Goal: Information Seeking & Learning: Learn about a topic

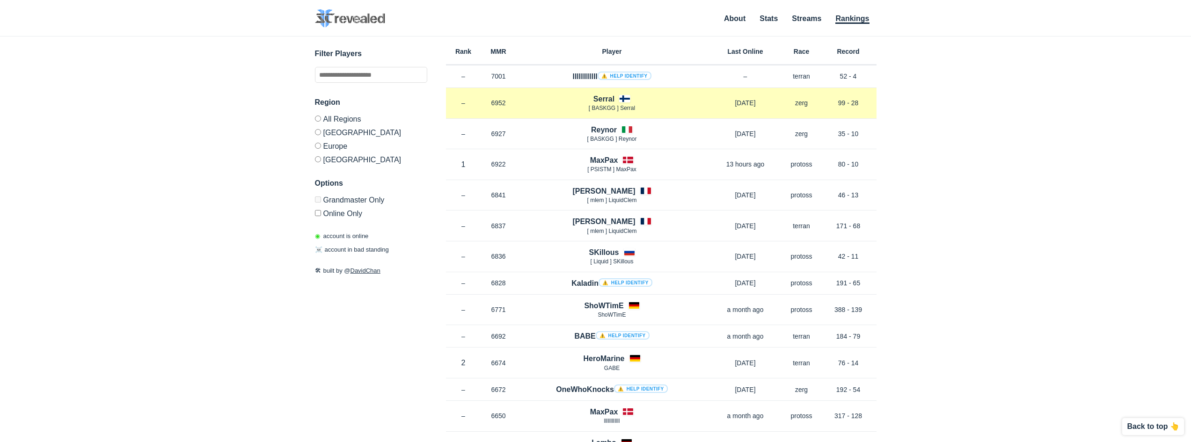
click at [607, 98] on h4 "Serral" at bounding box center [603, 99] width 21 height 11
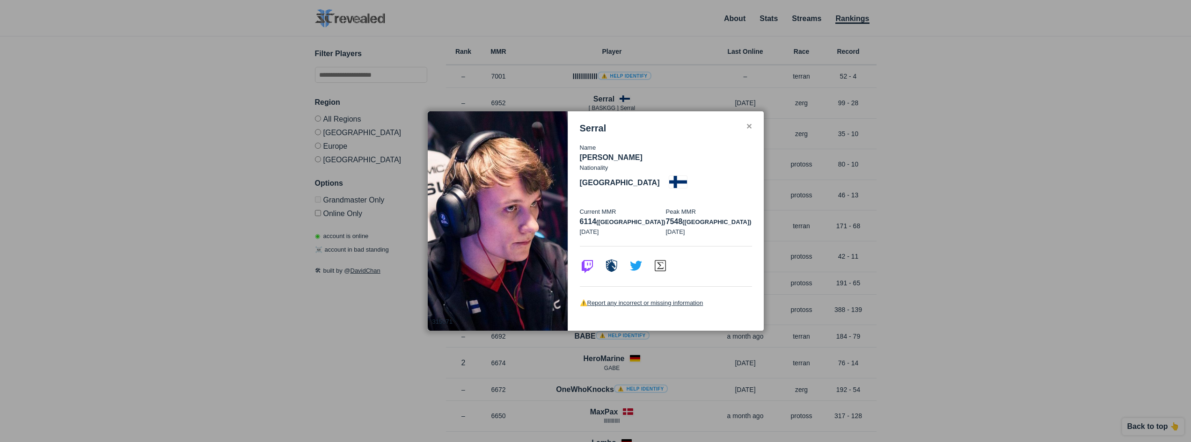
click at [745, 134] on div "Serral" at bounding box center [666, 128] width 172 height 11
click at [749, 131] on div "✕" at bounding box center [749, 126] width 6 height 7
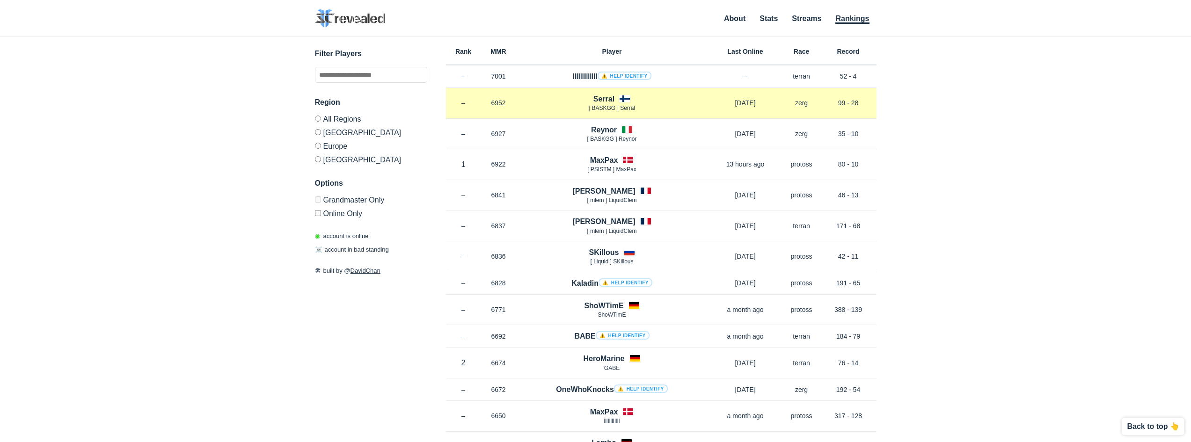
click at [802, 101] on p "zerg" at bounding box center [801, 102] width 37 height 9
click at [838, 103] on p "99 - 28" at bounding box center [848, 102] width 56 height 9
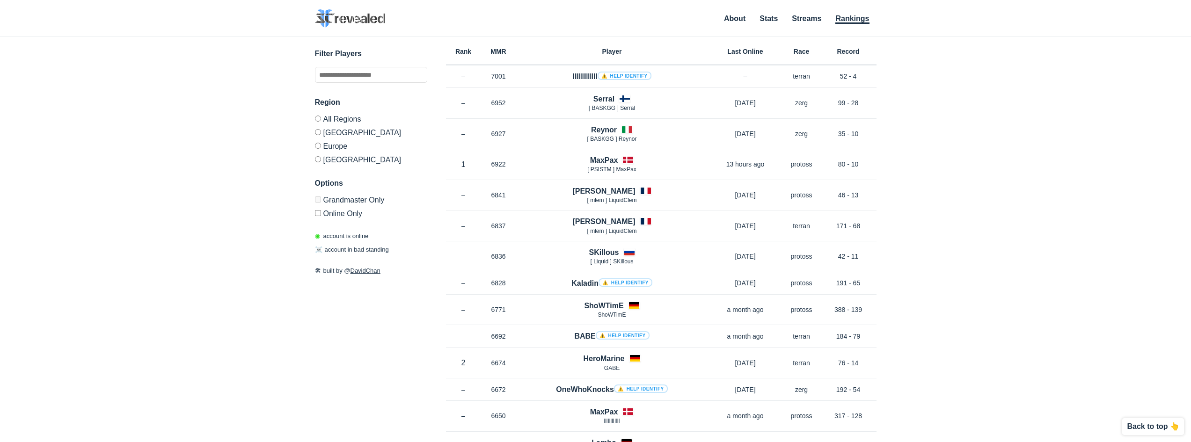
drag, startPoint x: 846, startPoint y: 103, endPoint x: 879, endPoint y: 106, distance: 32.9
click at [876, 105] on p "99 - 28" at bounding box center [848, 102] width 56 height 9
click at [892, 136] on div "✕ 315071 Serral Name [PERSON_NAME] Nationality [DEMOGRAPHIC_DATA] Current MMR 6…" at bounding box center [595, 227] width 1172 height 382
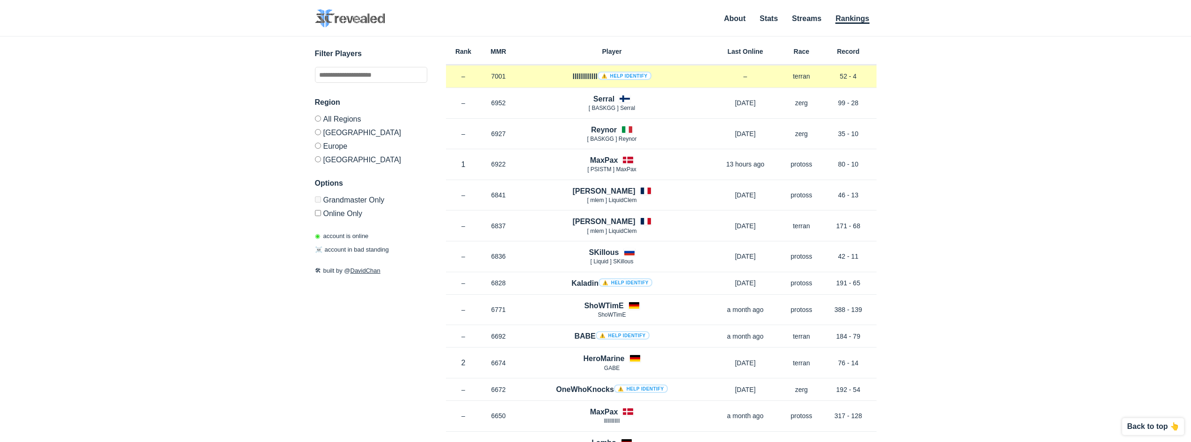
click at [590, 73] on h4 "llllllllllll ⚠️ Help identify" at bounding box center [611, 76] width 79 height 11
click at [611, 77] on link "⚠️ Help identify" at bounding box center [624, 76] width 54 height 8
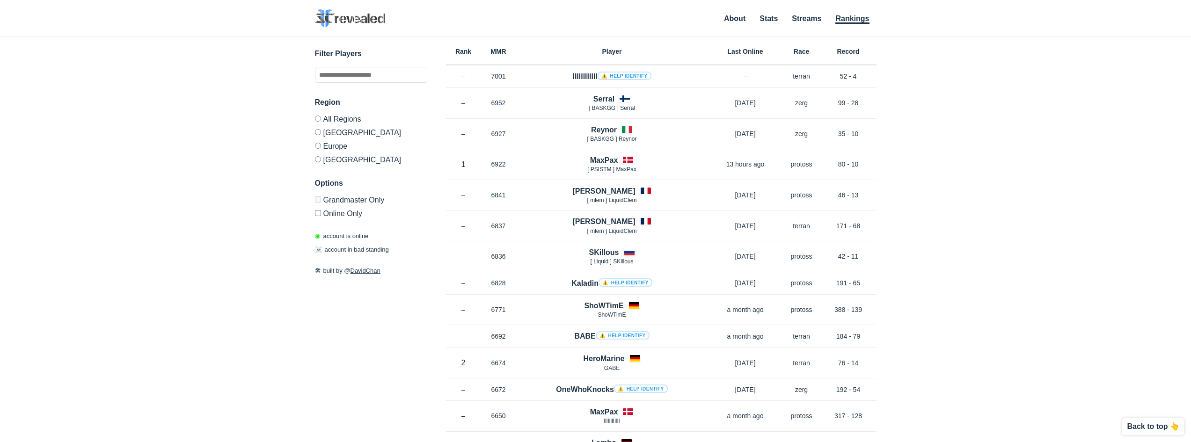
click at [328, 159] on label "[GEOGRAPHIC_DATA]" at bounding box center [371, 158] width 112 height 11
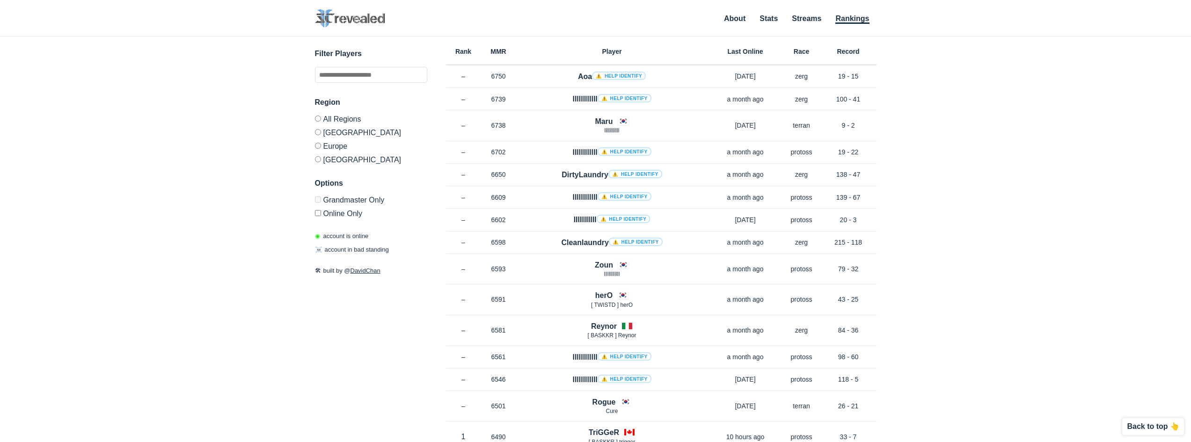
click at [976, 314] on div "✕ 315071 Serral Name [PERSON_NAME] Nationality [DEMOGRAPHIC_DATA] Current MMR 6…" at bounding box center [595, 227] width 1172 height 382
click at [314, 131] on div "✕ 315071 Serral Name [PERSON_NAME] Nationality [DEMOGRAPHIC_DATA] Current MMR 6…" at bounding box center [595, 227] width 1172 height 382
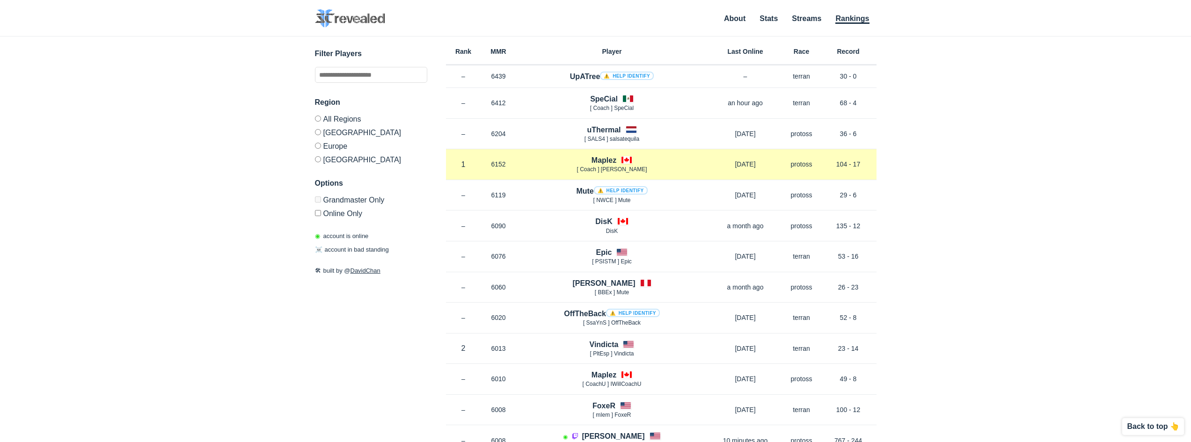
click at [596, 158] on h4 "Maplez" at bounding box center [603, 160] width 25 height 11
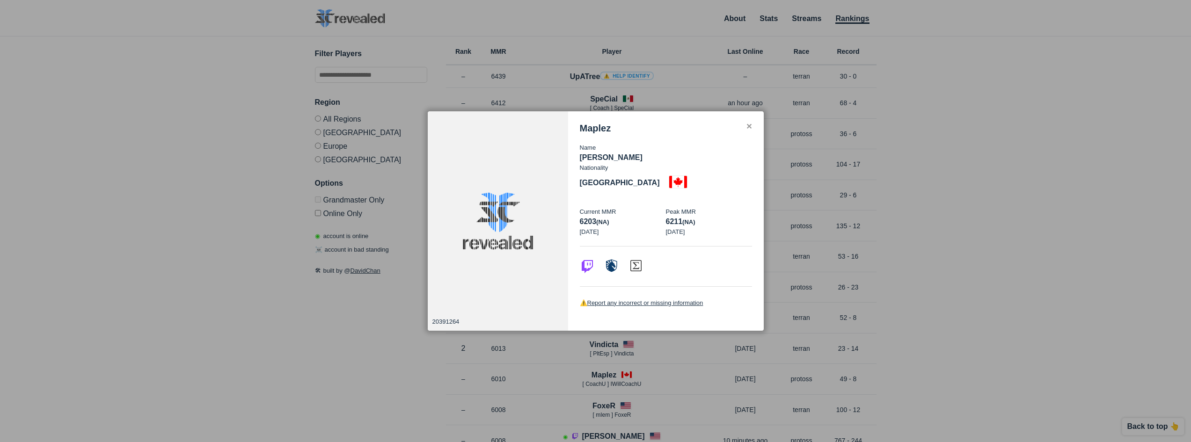
click at [742, 134] on div "Maplez" at bounding box center [666, 128] width 172 height 11
click at [750, 131] on div "✕" at bounding box center [749, 126] width 6 height 7
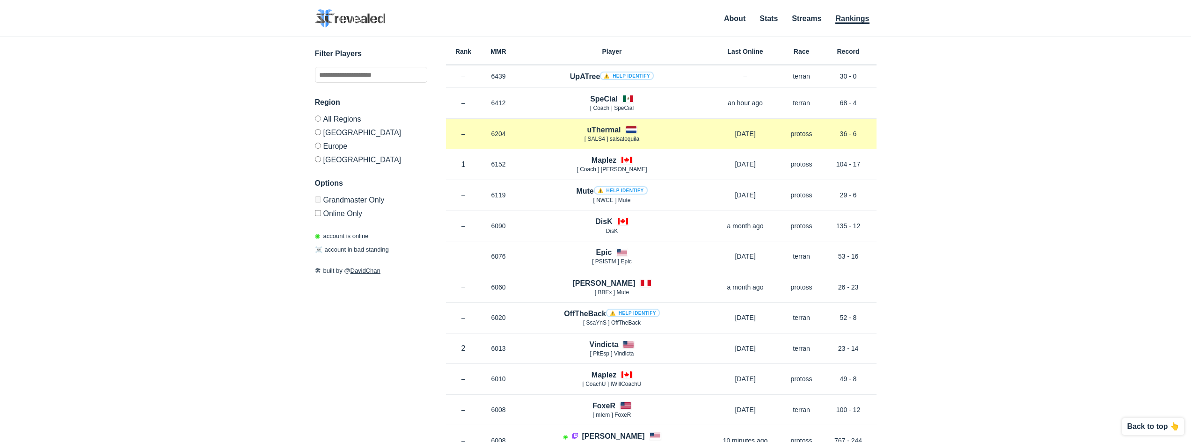
click at [609, 129] on h4 "uThermal" at bounding box center [604, 129] width 34 height 11
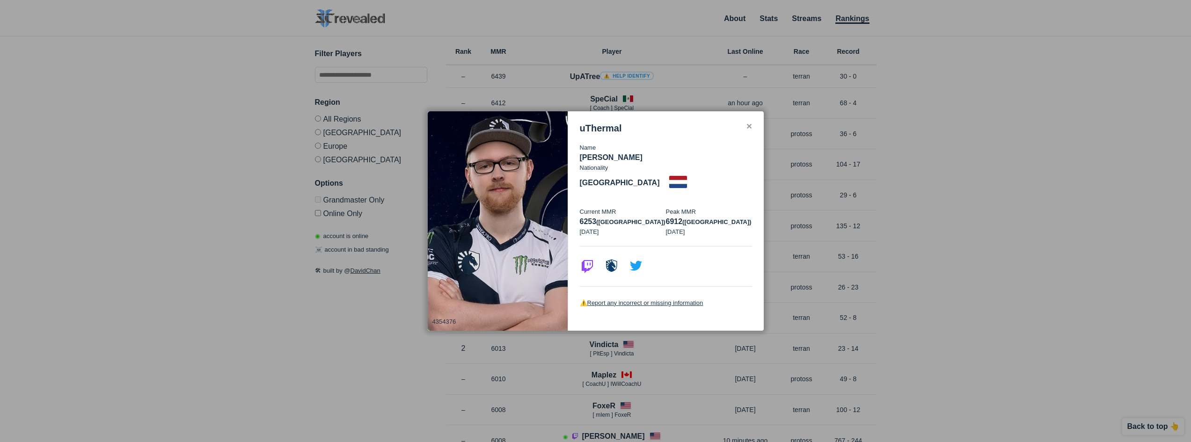
click at [748, 123] on div "uThermal Name [PERSON_NAME] Nationality [DEMOGRAPHIC_DATA] Current MMR 6253 (eu…" at bounding box center [666, 221] width 196 height 220
click at [748, 128] on div "✕" at bounding box center [749, 126] width 6 height 7
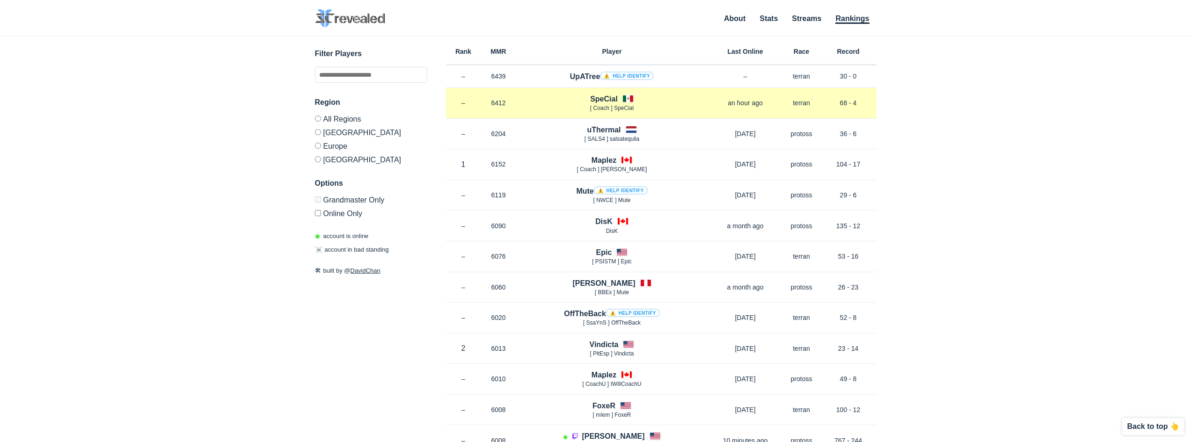
click at [608, 98] on h4 "SpeCial" at bounding box center [604, 99] width 28 height 11
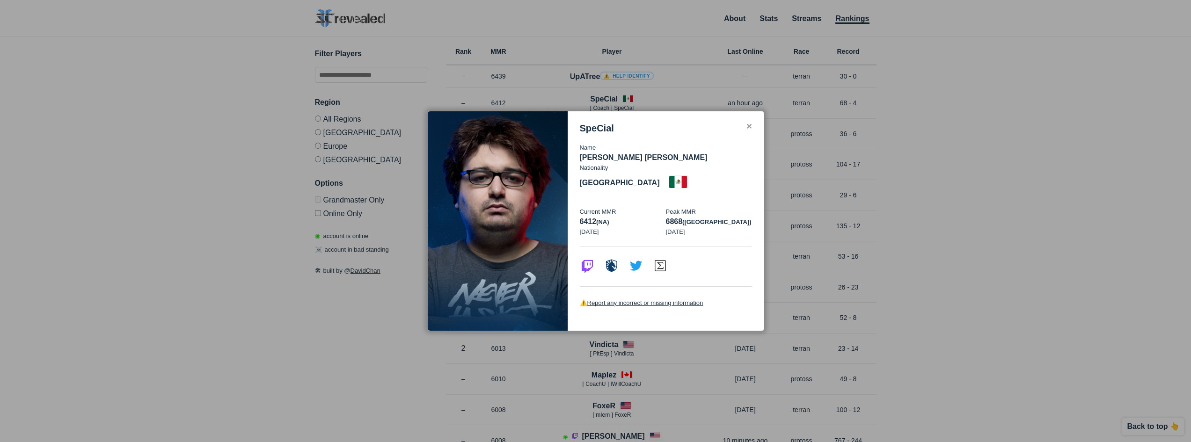
click at [736, 134] on div "SpeCial" at bounding box center [666, 128] width 172 height 11
click at [742, 134] on div "SpeCial" at bounding box center [666, 128] width 172 height 11
click at [753, 138] on div "SpeCial Name [PERSON_NAME] [PERSON_NAME] Nationality [DEMOGRAPHIC_DATA] Current…" at bounding box center [666, 221] width 196 height 220
click at [750, 131] on div "✕" at bounding box center [749, 126] width 6 height 7
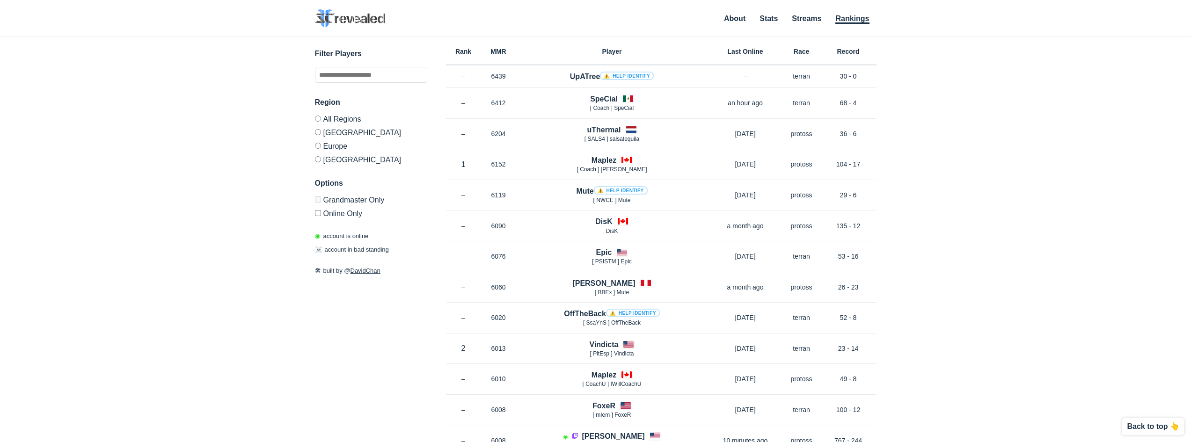
click at [317, 150] on label "Europe" at bounding box center [371, 146] width 112 height 14
